Goal: Task Accomplishment & Management: Manage account settings

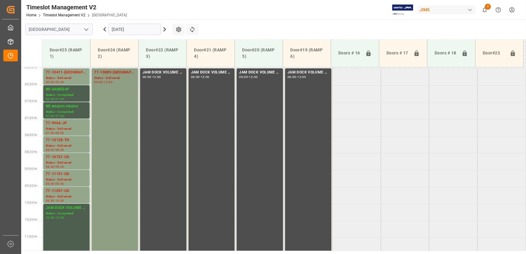
scroll to position [202, 0]
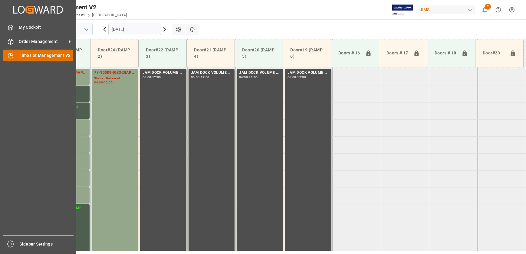
click at [11, 57] on icon at bounding box center [11, 56] width 6 height 6
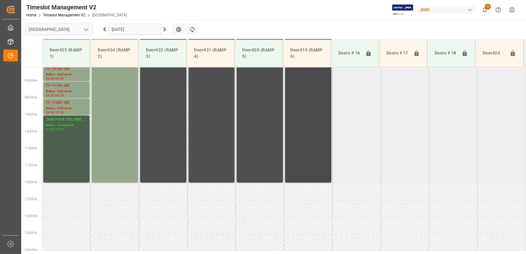
scroll to position [263, 0]
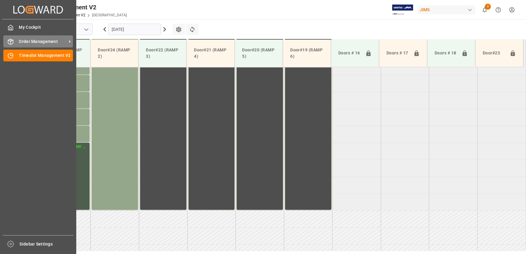
click at [28, 42] on span "Order Management" at bounding box center [43, 41] width 48 height 6
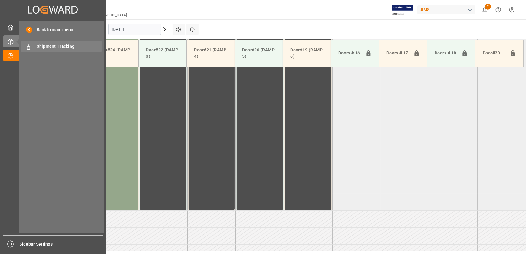
click at [45, 48] on span "Shipment Tracking" at bounding box center [69, 46] width 65 height 6
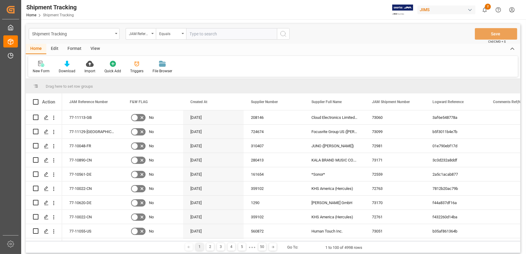
click at [210, 33] on input "text" at bounding box center [231, 33] width 91 height 11
type input "77-11129-[GEOGRAPHIC_DATA]"
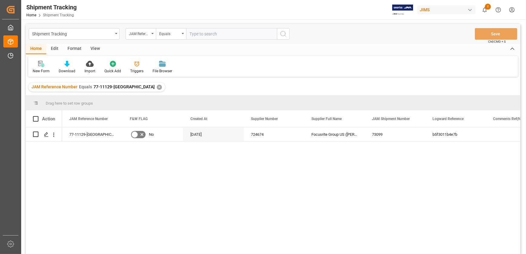
click at [93, 49] on div "View" at bounding box center [95, 49] width 18 height 10
click at [38, 66] on icon at bounding box center [39, 64] width 6 height 6
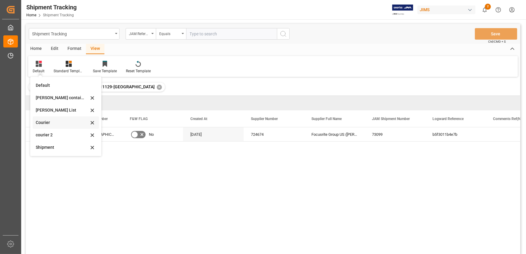
click at [54, 121] on div "Courier" at bounding box center [62, 123] width 53 height 6
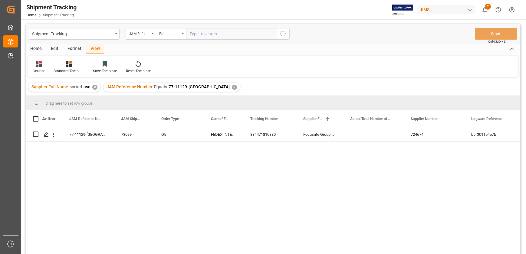
click at [91, 86] on div "Supplier Full Name sorted asc ✕" at bounding box center [64, 87] width 72 height 9
click at [92, 86] on div "✕" at bounding box center [94, 87] width 5 height 5
click at [157, 86] on div "✕" at bounding box center [159, 87] width 5 height 5
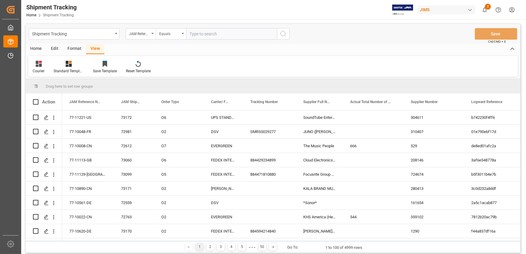
click at [69, 50] on div "Format" at bounding box center [74, 49] width 23 height 10
click at [55, 48] on div "Edit" at bounding box center [54, 49] width 17 height 10
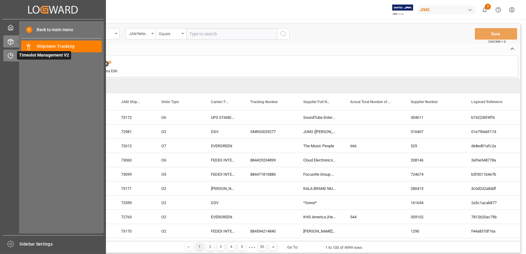
click at [13, 58] on icon at bounding box center [11, 56] width 6 height 6
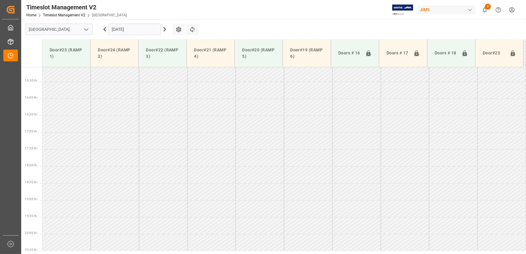
scroll to position [511, 0]
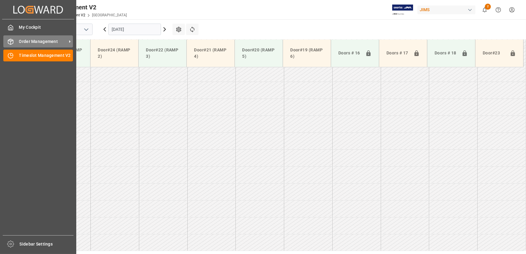
drag, startPoint x: 15, startPoint y: 41, endPoint x: 27, endPoint y: 45, distance: 12.6
click at [15, 41] on div "Order Management Order Management" at bounding box center [38, 41] width 70 height 12
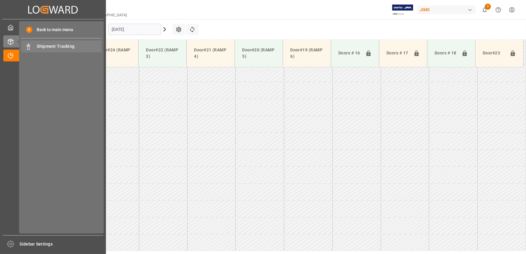
click at [49, 48] on span "Shipment Tracking" at bounding box center [69, 46] width 65 height 6
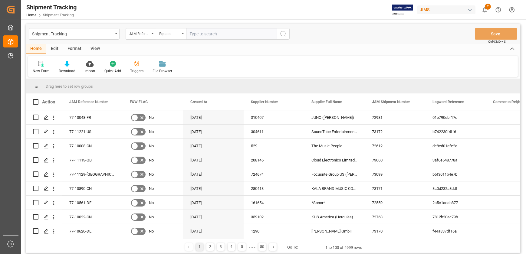
click at [175, 36] on div "Equals" at bounding box center [169, 33] width 21 height 7
type input "s"
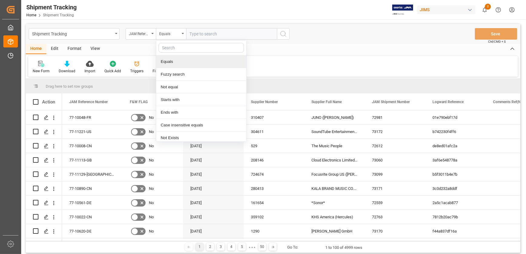
click at [271, 53] on div "Home Edit Format View" at bounding box center [273, 49] width 494 height 10
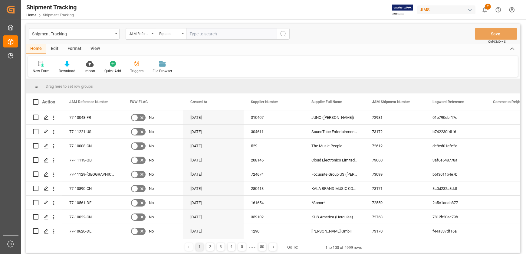
click at [175, 30] on div "Equals" at bounding box center [169, 33] width 21 height 7
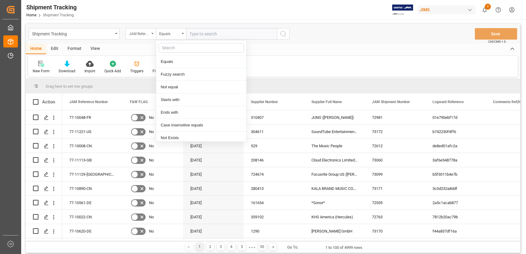
click at [132, 32] on div "JAM Reference Number" at bounding box center [139, 33] width 21 height 7
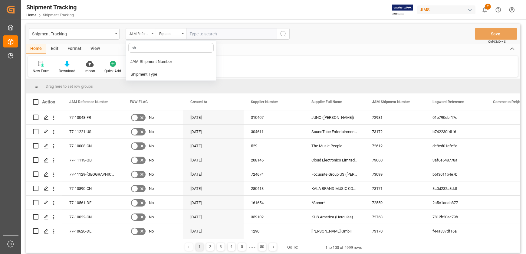
type input "shi"
click at [174, 74] on div "Shipment Type" at bounding box center [171, 74] width 90 height 13
click at [151, 33] on div "Shipment Type" at bounding box center [141, 33] width 30 height 11
type input "shi"
drag, startPoint x: 164, startPoint y: 65, endPoint x: 194, endPoint y: 42, distance: 37.7
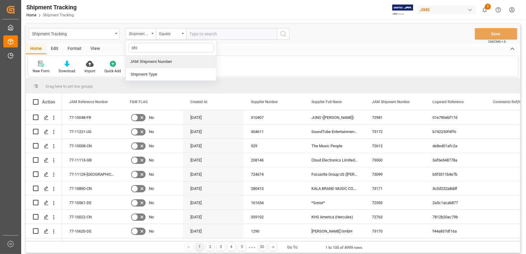
click at [164, 66] on div "JAM Shipment Number" at bounding box center [171, 61] width 90 height 13
click at [205, 31] on input "text" at bounding box center [231, 33] width 91 height 11
paste input "73173"
type input "73173"
click at [283, 33] on icon "search button" at bounding box center [283, 33] width 7 height 7
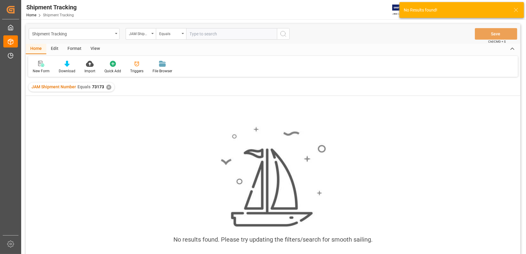
click at [108, 86] on div "✕" at bounding box center [108, 87] width 5 height 5
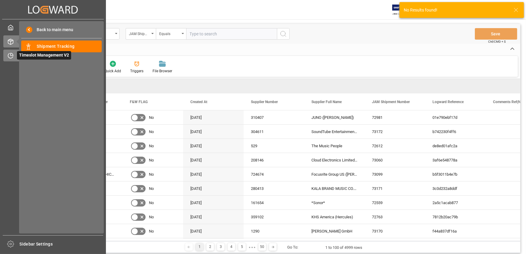
click at [15, 57] on div "Timeslot Management V2 Timeslot Management V2" at bounding box center [52, 56] width 99 height 12
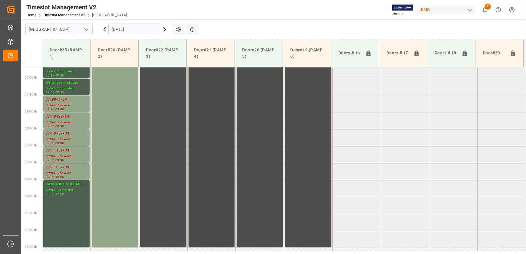
scroll to position [153, 0]
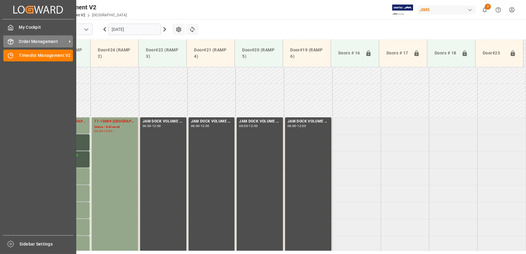
drag, startPoint x: 15, startPoint y: 42, endPoint x: 41, endPoint y: 45, distance: 25.6
click at [16, 42] on div "Order Management Order Management" at bounding box center [38, 41] width 70 height 12
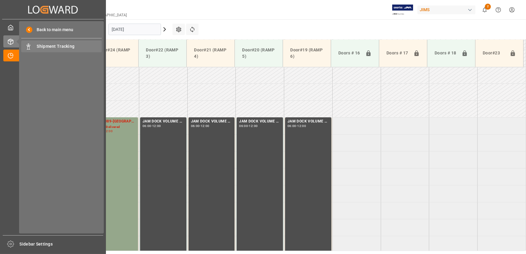
click at [61, 48] on span "Shipment Tracking" at bounding box center [69, 46] width 65 height 6
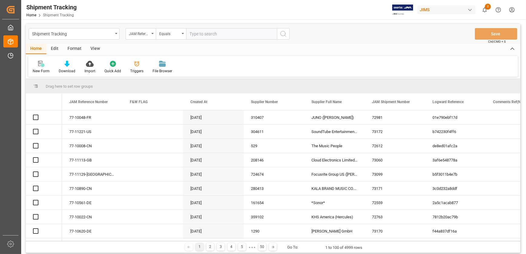
click at [143, 33] on div "JAM Reference Number" at bounding box center [139, 33] width 21 height 7
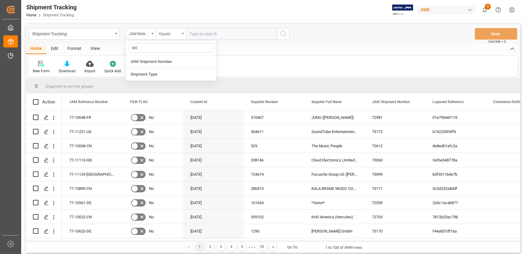
type input "ship"
click at [148, 62] on div "JAM Shipment Number" at bounding box center [171, 61] width 90 height 13
click at [206, 37] on input "text" at bounding box center [231, 33] width 91 height 11
paste input "73173"
type input "73173"
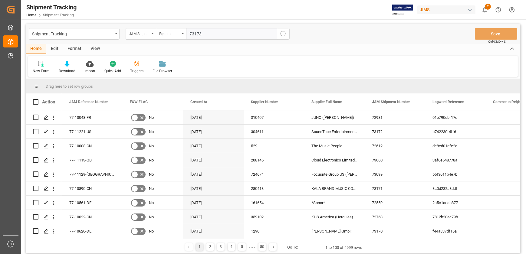
click at [283, 33] on icon "search button" at bounding box center [283, 33] width 7 height 7
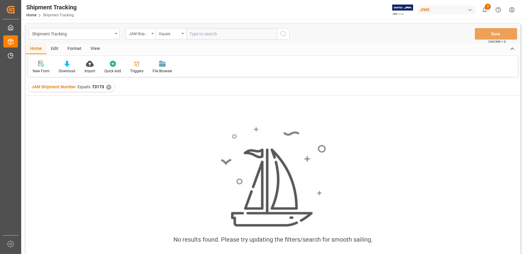
click at [107, 87] on div "✕" at bounding box center [108, 87] width 5 height 5
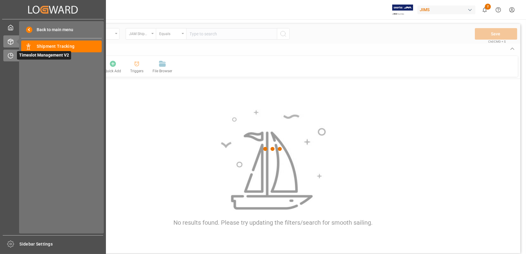
click at [12, 57] on icon at bounding box center [10, 56] width 5 height 5
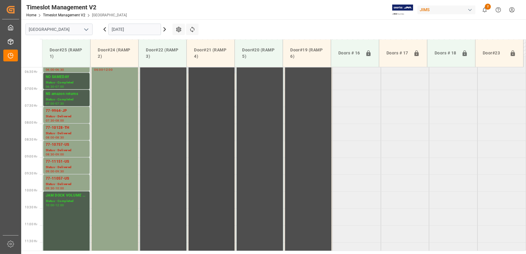
scroll to position [104, 0]
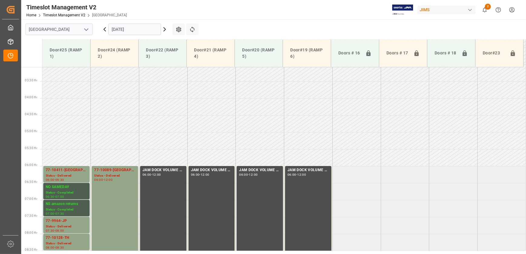
click at [145, 29] on input "[DATE]" at bounding box center [134, 29] width 53 height 11
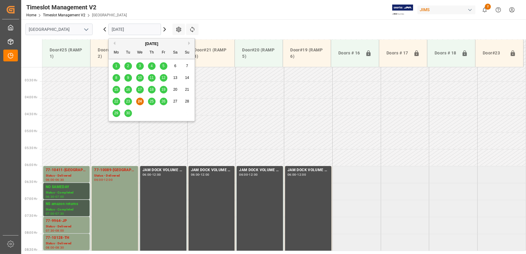
click at [117, 113] on span "29" at bounding box center [116, 113] width 4 height 4
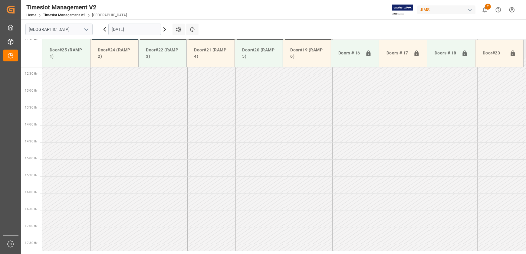
scroll to position [377, 0]
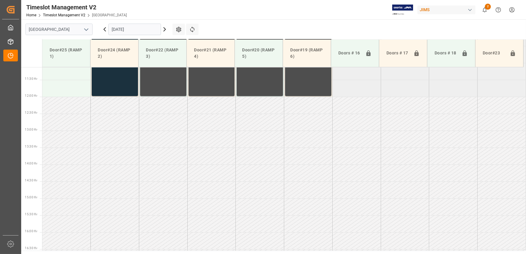
drag, startPoint x: 134, startPoint y: 28, endPoint x: 137, endPoint y: 32, distance: 5.5
click at [134, 28] on input "[DATE]" at bounding box center [134, 29] width 53 height 11
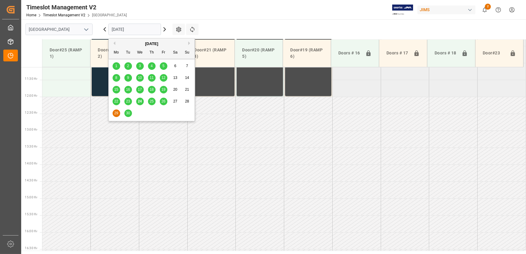
click at [166, 100] on div "26" at bounding box center [164, 101] width 8 height 7
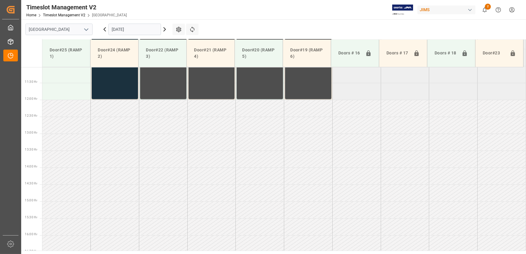
scroll to position [209, 0]
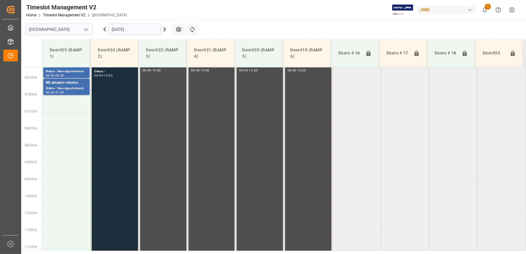
click at [109, 84] on div "77-10022-CN Status - 06:00 - 12:00" at bounding box center [114, 163] width 41 height 200
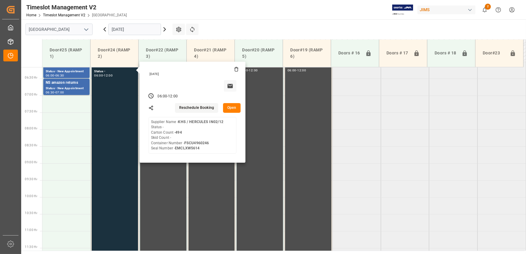
click at [233, 106] on button "Open" at bounding box center [232, 108] width 18 height 10
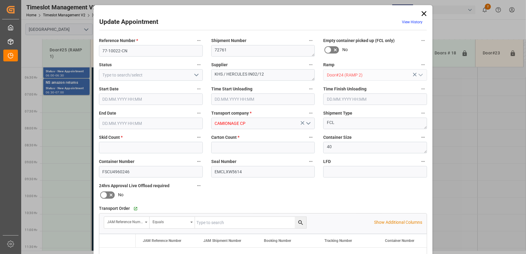
type input "0"
type input "494"
type input "[DATE] 06:00"
type input "[DATE] 12:00"
type input "[DATE] 20:05"
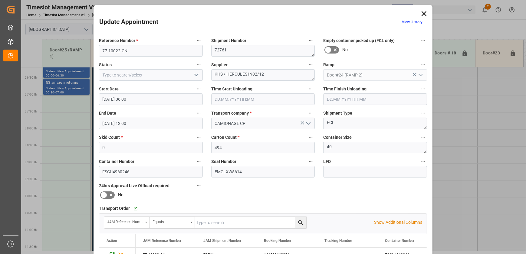
click at [424, 13] on icon at bounding box center [424, 13] width 5 height 5
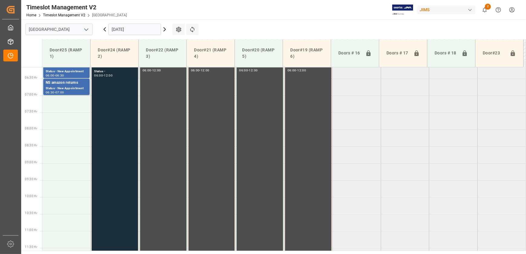
click at [111, 75] on div "12:00" at bounding box center [108, 75] width 9 height 3
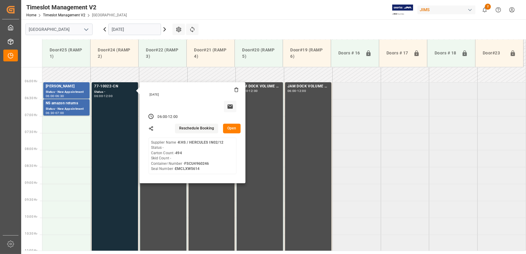
scroll to position [154, 0]
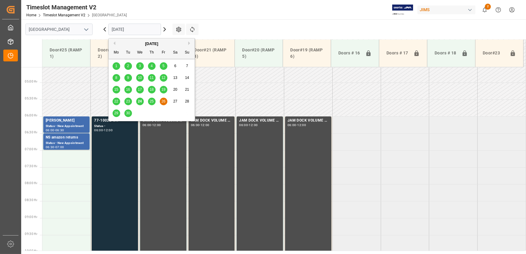
click at [120, 30] on input "[DATE]" at bounding box center [134, 29] width 53 height 11
click at [128, 102] on span "23" at bounding box center [128, 101] width 4 height 4
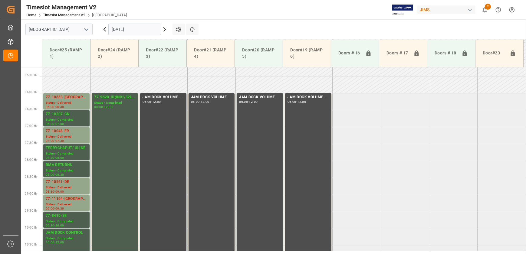
scroll to position [177, 0]
click at [72, 102] on div "Status - Delivered" at bounding box center [66, 103] width 41 height 5
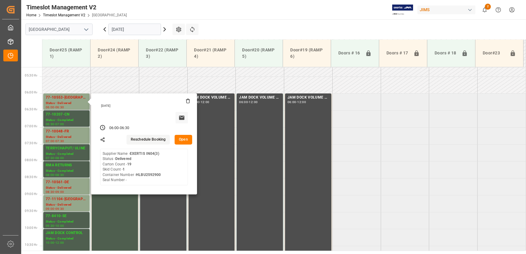
click at [187, 139] on button "Open" at bounding box center [184, 140] width 18 height 10
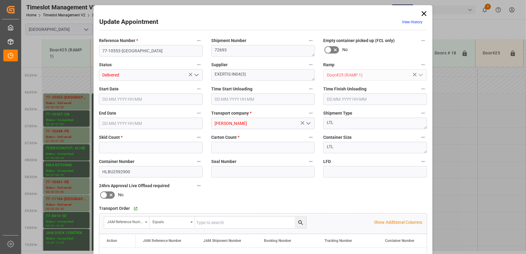
type input "1"
type input "19"
type input "[DATE] 06:00"
type input "[DATE] 08:45"
type input "[DATE] 06:30"
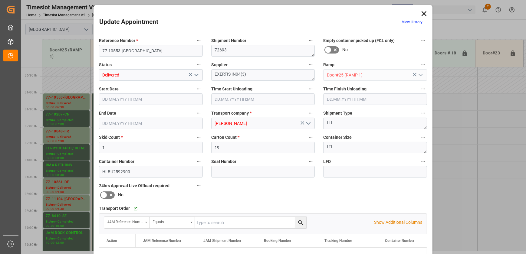
type input "[DATE] 14:49"
click at [197, 74] on icon "open menu" at bounding box center [196, 74] width 7 height 7
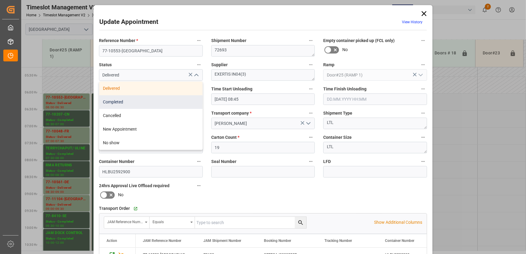
click at [172, 106] on div "Completed" at bounding box center [150, 102] width 103 height 14
type input "Completed"
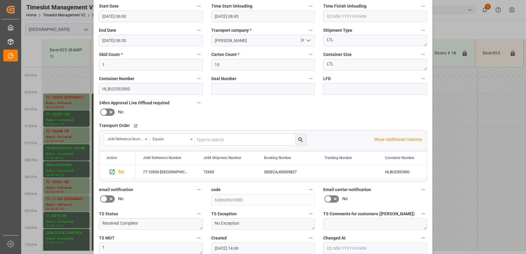
scroll to position [113, 0]
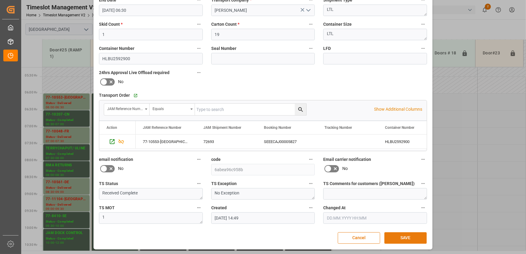
click at [396, 239] on button "SAVE" at bounding box center [405, 237] width 42 height 11
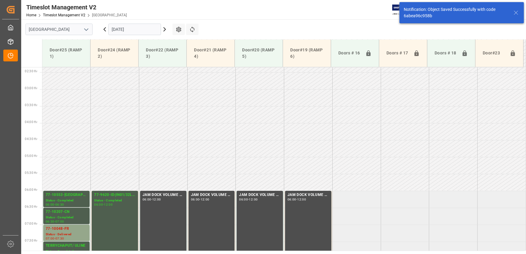
scroll to position [172, 0]
